Goal: Information Seeking & Learning: Get advice/opinions

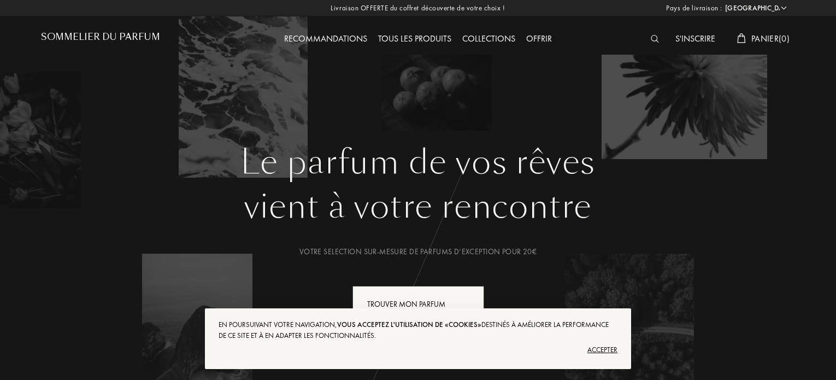
select select "FR"
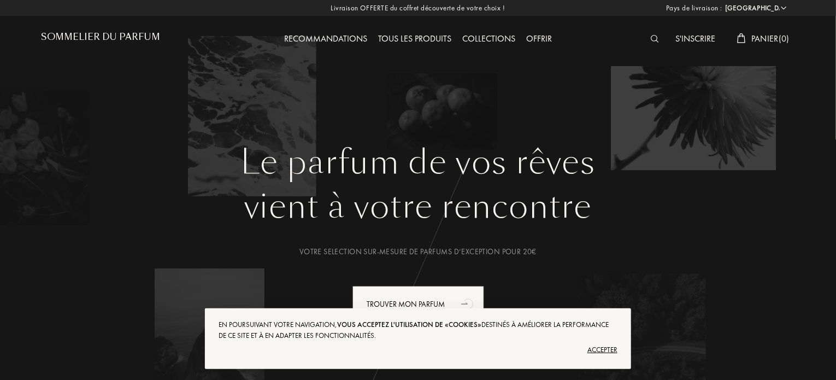
click at [608, 347] on div "Accepter" at bounding box center [418, 349] width 399 height 17
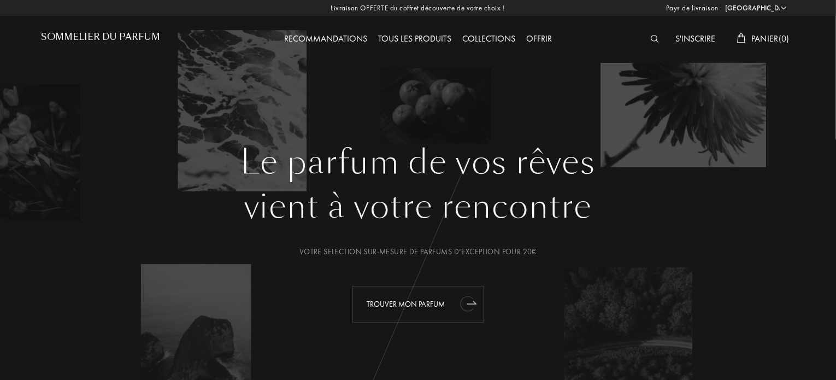
click at [404, 301] on div "Trouver mon parfum" at bounding box center [419, 304] width 132 height 37
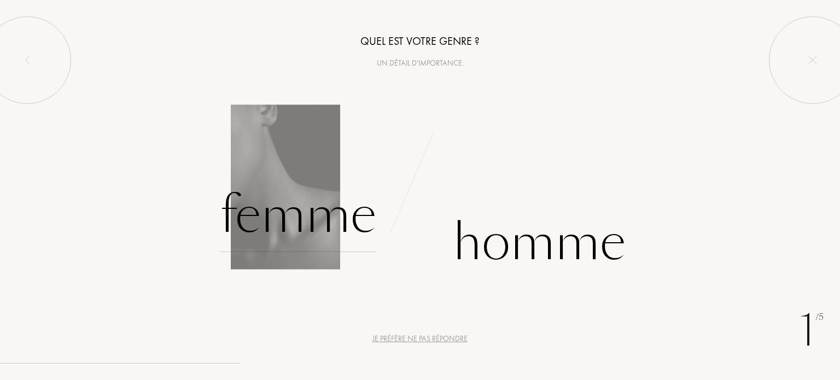
click at [275, 211] on div "Femme" at bounding box center [298, 215] width 156 height 74
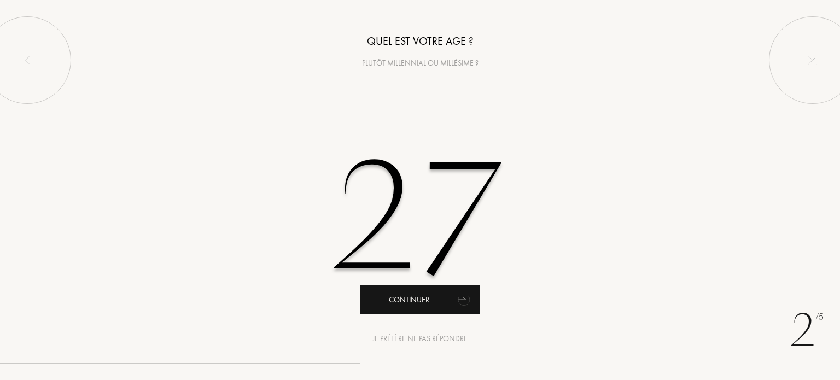
type input "27"
drag, startPoint x: 459, startPoint y: 286, endPoint x: 457, endPoint y: 300, distance: 13.8
click at [458, 300] on icon "animation" at bounding box center [464, 300] width 12 height 11
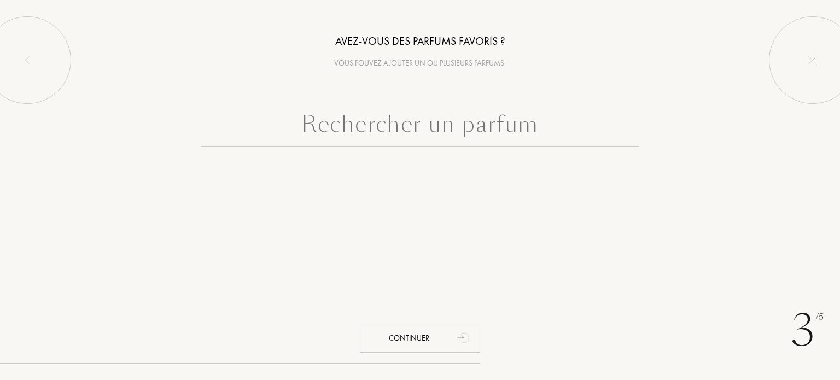
click at [462, 127] on input "text" at bounding box center [419, 126] width 437 height 39
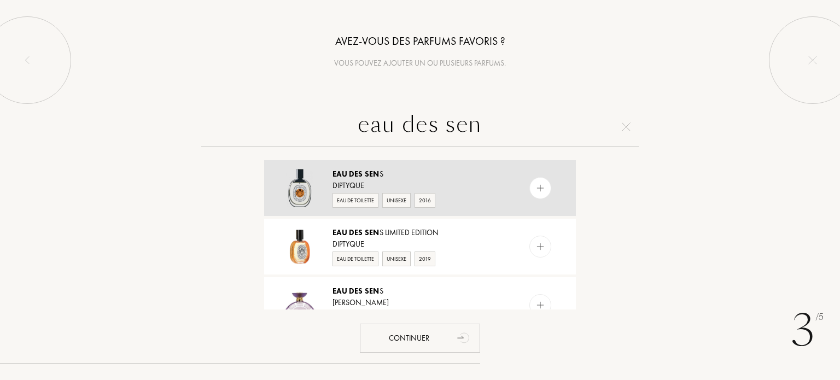
type input "eau des sen"
click at [540, 185] on img at bounding box center [540, 188] width 10 height 10
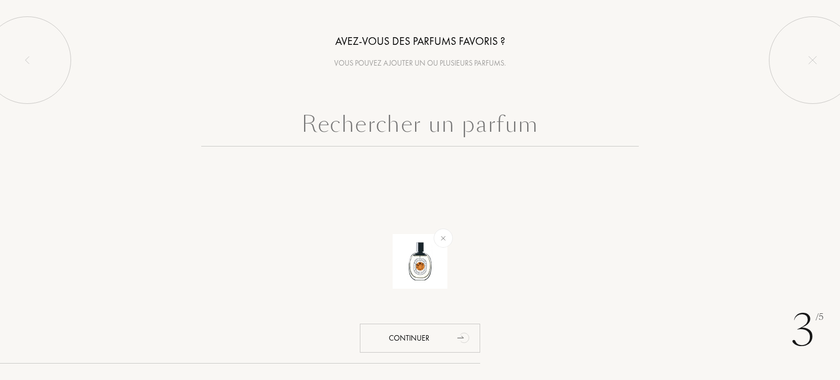
click at [481, 132] on input "text" at bounding box center [419, 126] width 437 height 39
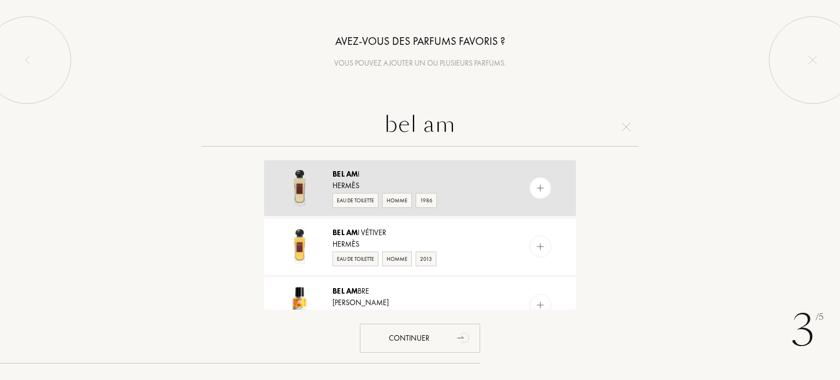
type input "bel am"
click at [548, 196] on div at bounding box center [561, 188] width 27 height 56
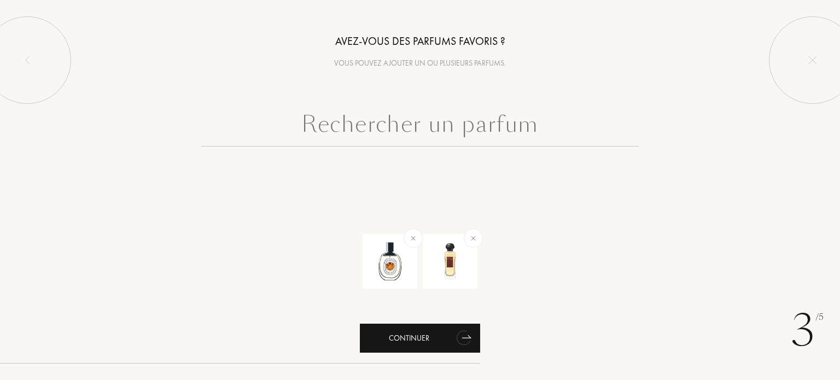
click at [432, 347] on div "Continuer" at bounding box center [420, 338] width 120 height 29
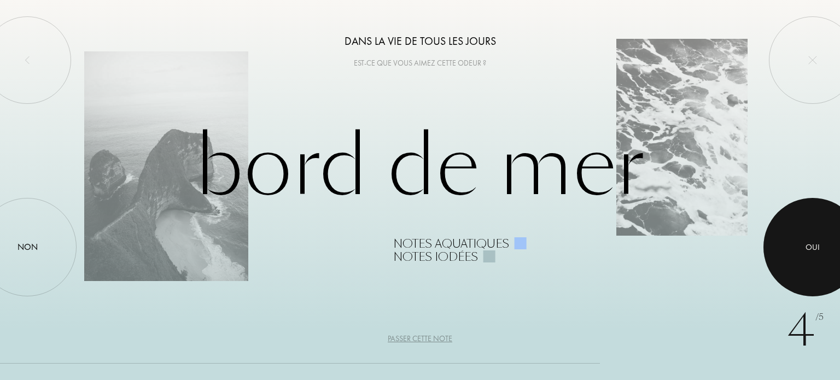
click at [801, 250] on div at bounding box center [812, 247] width 98 height 98
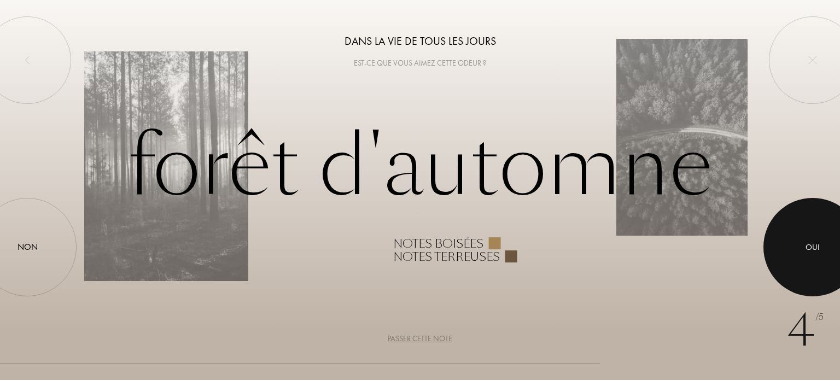
click at [801, 250] on div at bounding box center [812, 247] width 98 height 98
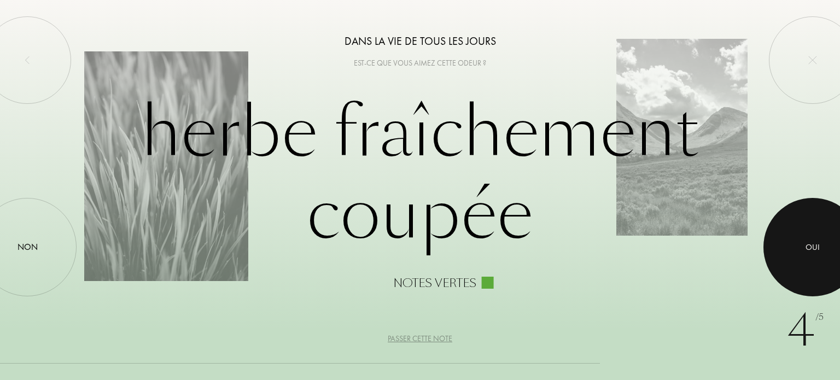
click at [801, 250] on div at bounding box center [812, 247] width 98 height 98
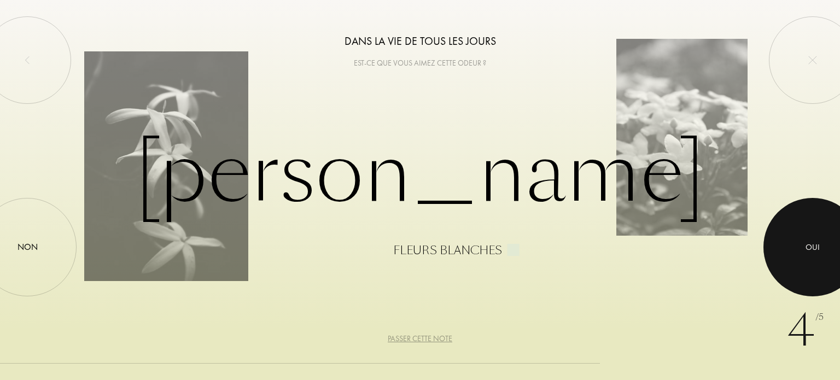
click at [801, 250] on div at bounding box center [812, 247] width 98 height 98
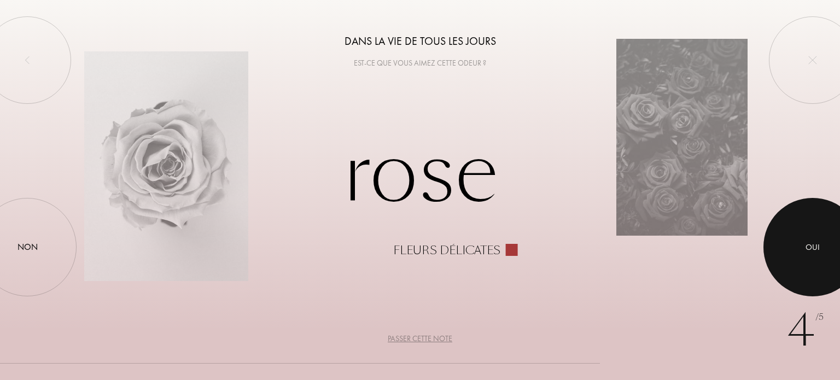
click at [801, 250] on div at bounding box center [812, 247] width 98 height 98
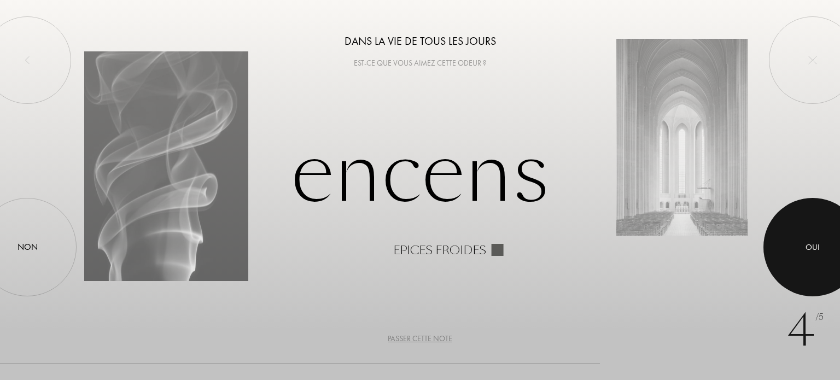
click at [801, 250] on div at bounding box center [812, 247] width 98 height 98
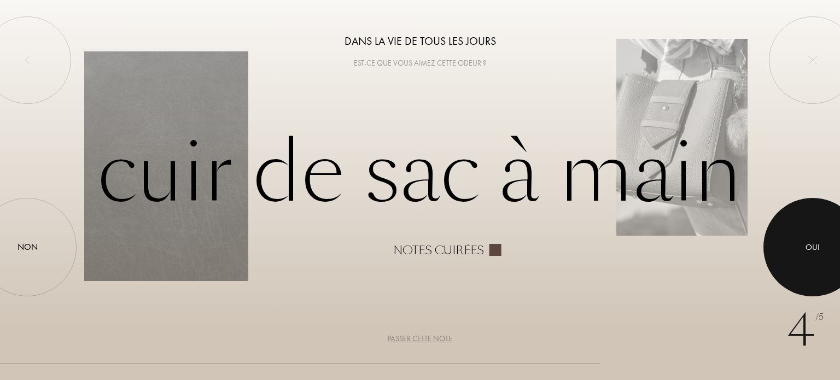
click at [801, 250] on div at bounding box center [812, 247] width 98 height 98
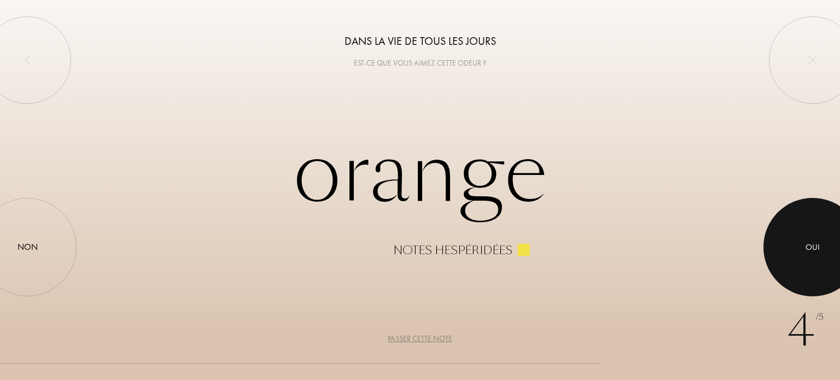
click at [801, 250] on div at bounding box center [812, 247] width 98 height 98
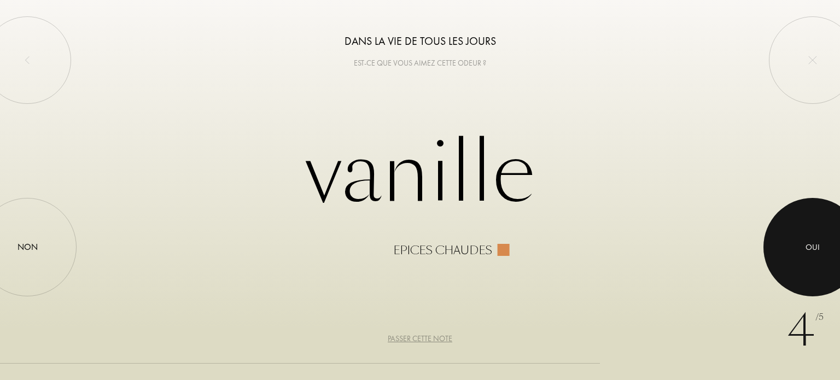
click at [783, 260] on div at bounding box center [812, 247] width 98 height 98
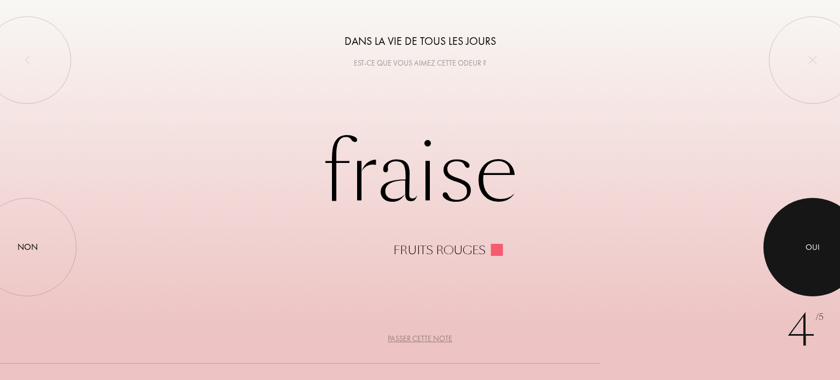
click at [783, 260] on div at bounding box center [812, 247] width 98 height 98
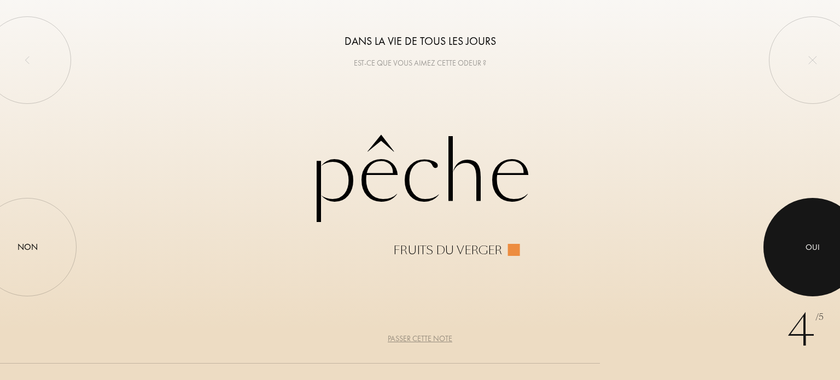
click at [783, 260] on div at bounding box center [812, 247] width 98 height 98
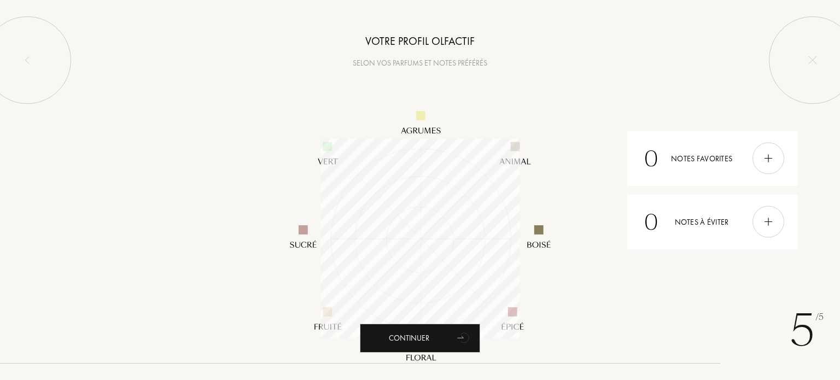
scroll to position [200, 200]
click at [737, 233] on div "0 Notes à éviter" at bounding box center [712, 221] width 171 height 55
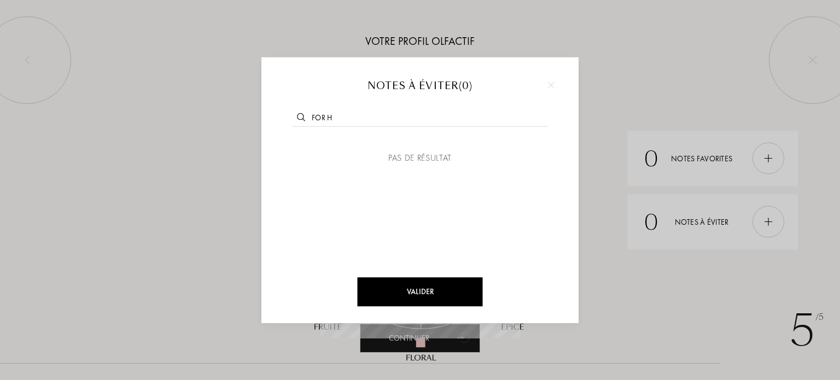
type input "for h"
click at [557, 85] on div at bounding box center [551, 85] width 16 height 16
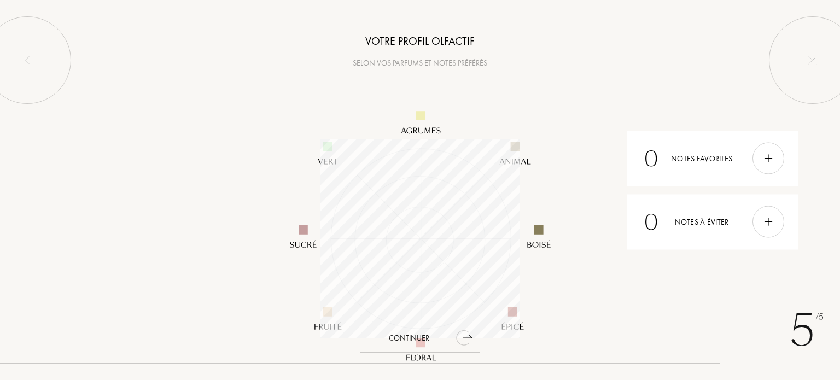
click at [461, 333] on icon "animation" at bounding box center [463, 337] width 14 height 15
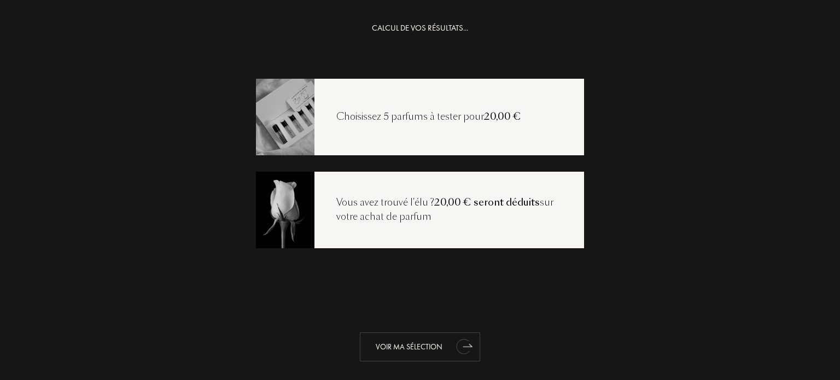
click at [430, 344] on div "Voir ma sélection" at bounding box center [420, 346] width 120 height 29
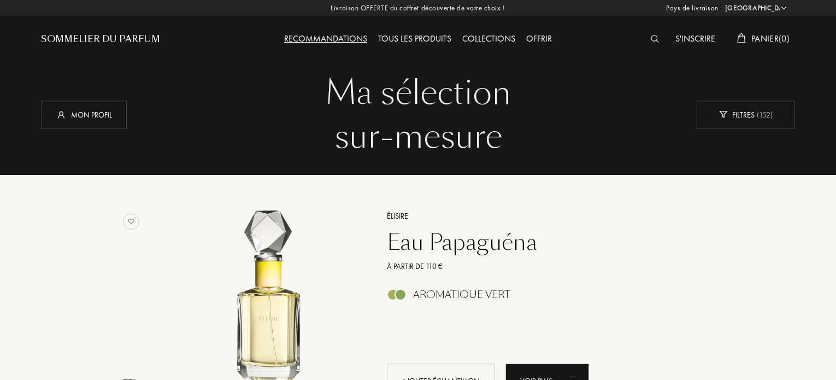
select select "FR"
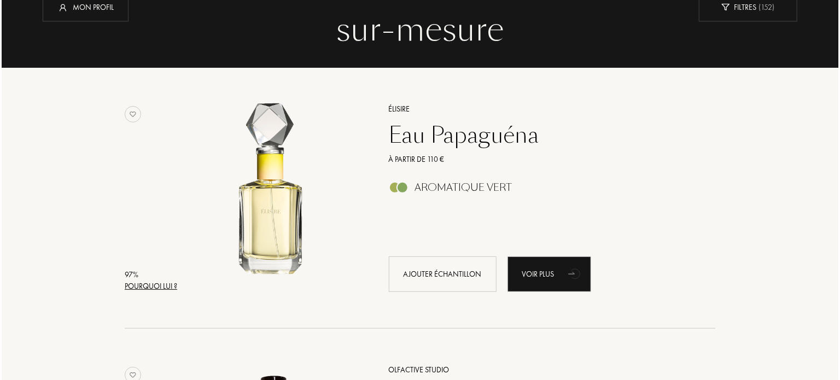
scroll to position [114, 0]
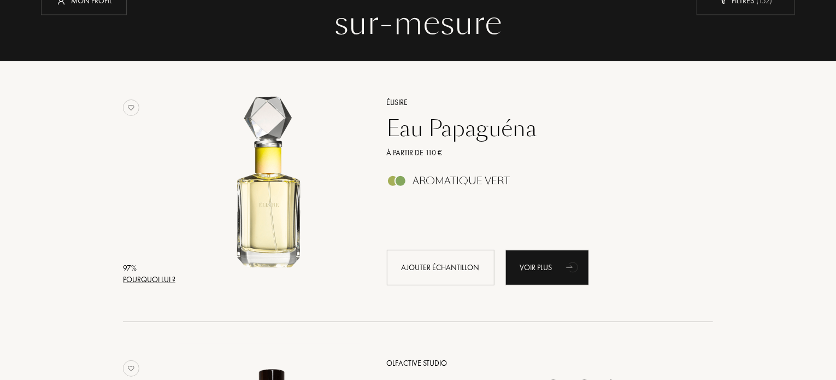
click at [157, 273] on div "97 %" at bounding box center [149, 267] width 52 height 11
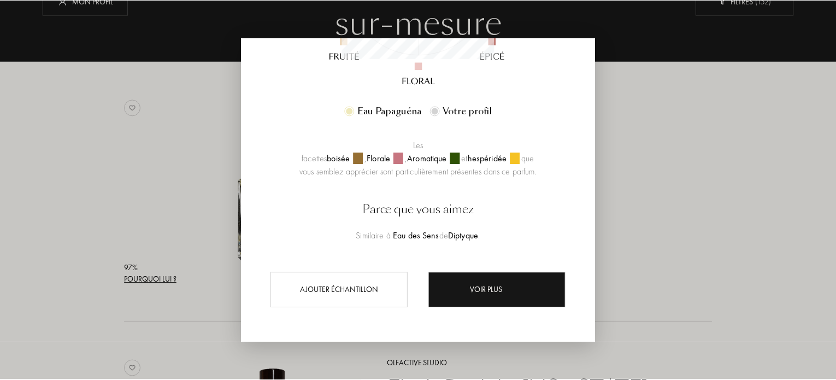
scroll to position [286, 0]
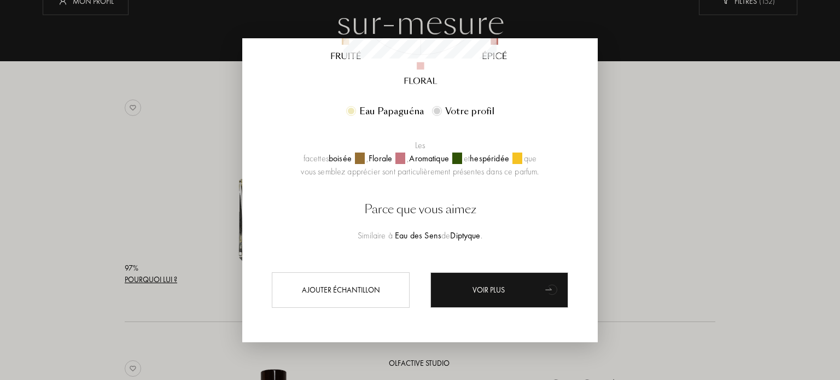
click at [677, 241] on div at bounding box center [420, 190] width 840 height 380
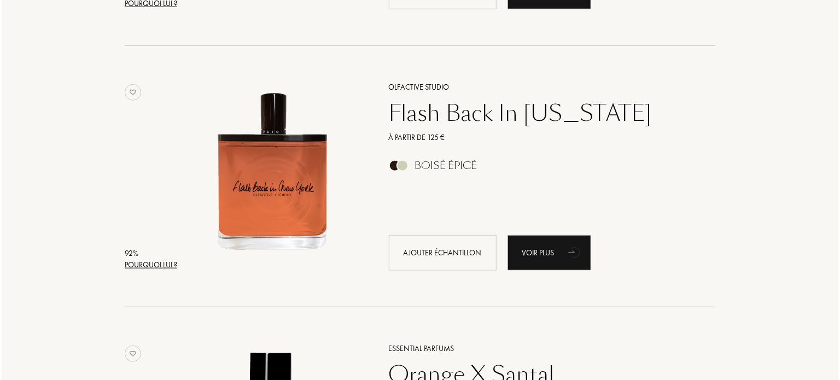
scroll to position [401, 0]
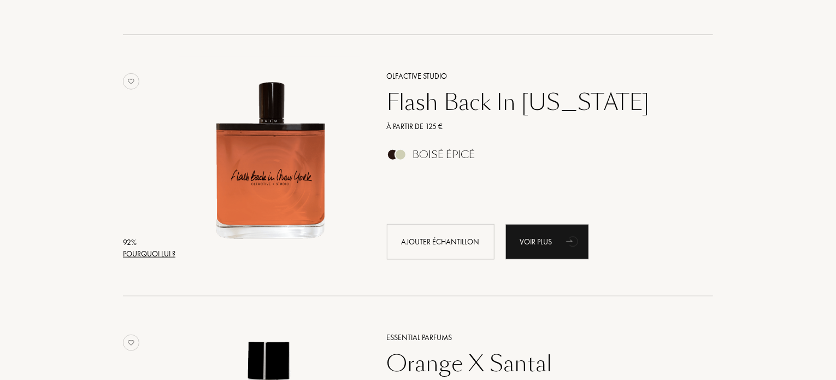
click at [147, 252] on div "Pourquoi lui ?" at bounding box center [149, 253] width 52 height 11
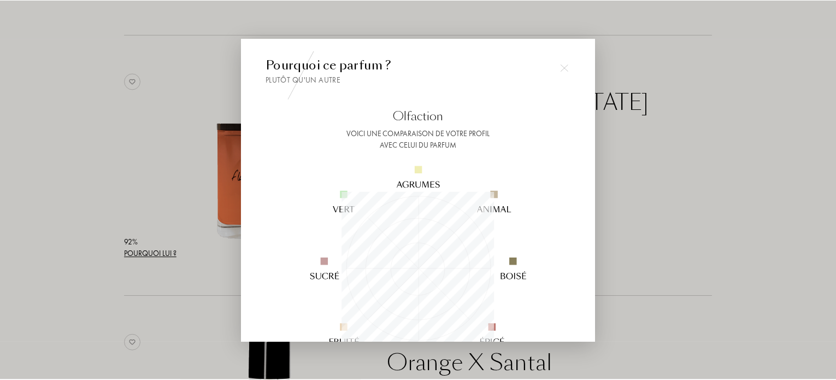
scroll to position [273, 0]
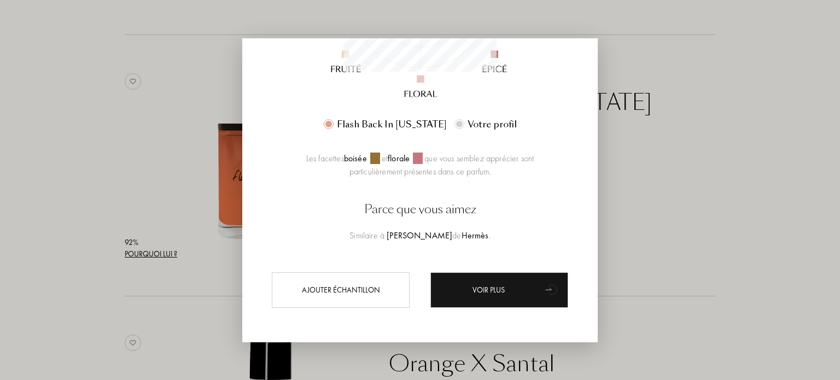
click at [702, 189] on div at bounding box center [420, 190] width 840 height 380
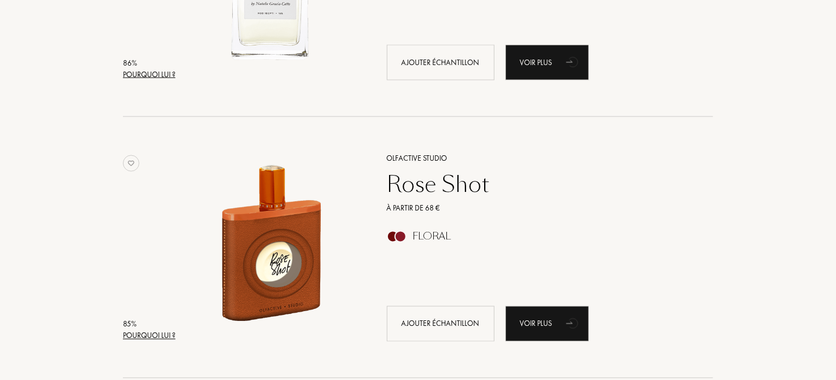
scroll to position [0, 0]
